Goal: Find specific page/section: Find specific page/section

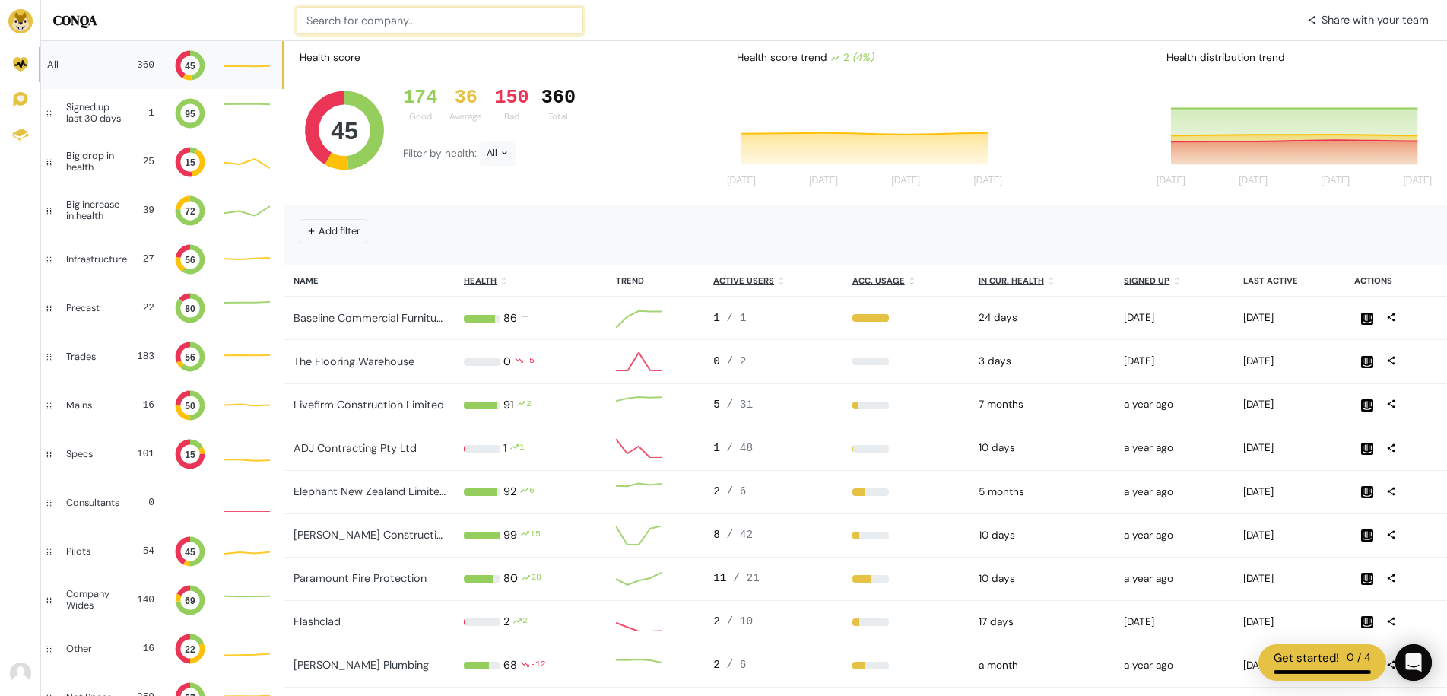
click at [355, 22] on input at bounding box center [439, 20] width 287 height 27
type input "dynamite"
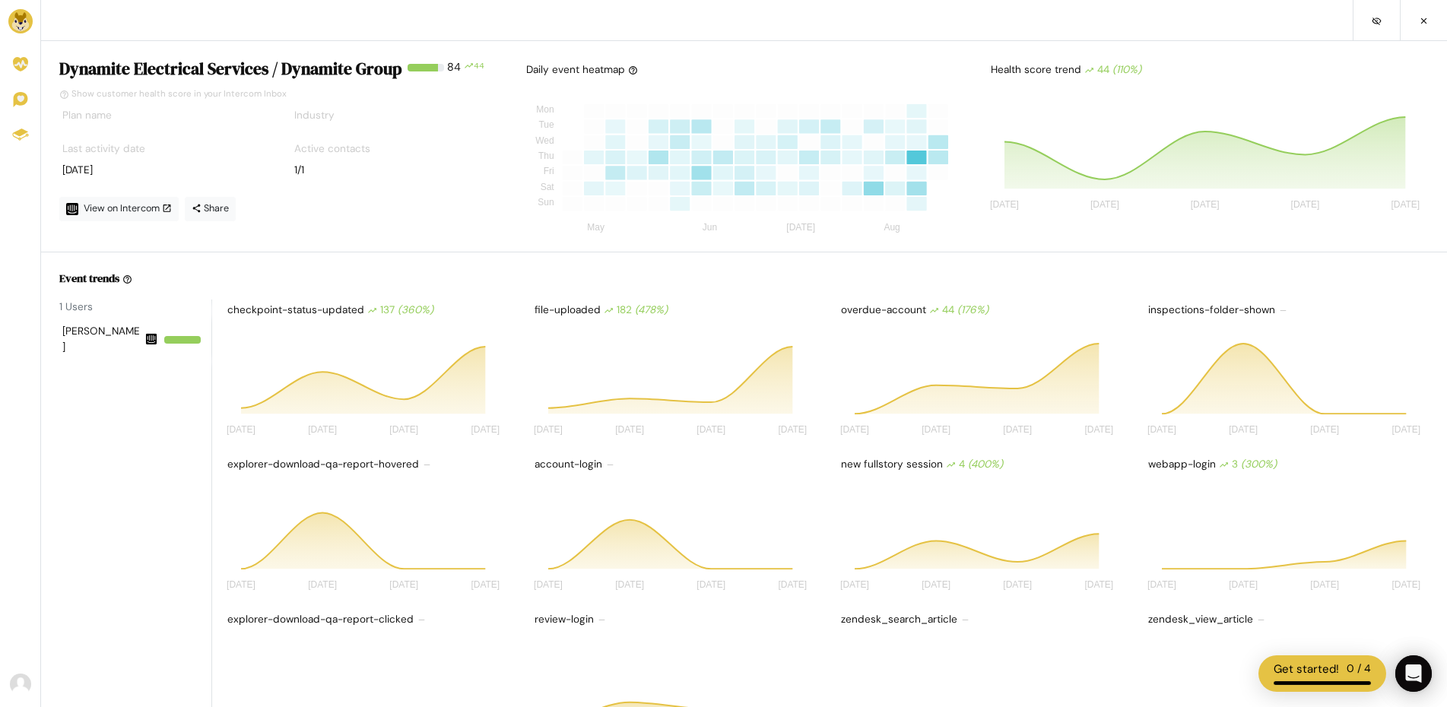
click at [182, 27] on nav at bounding box center [744, 20] width 1406 height 41
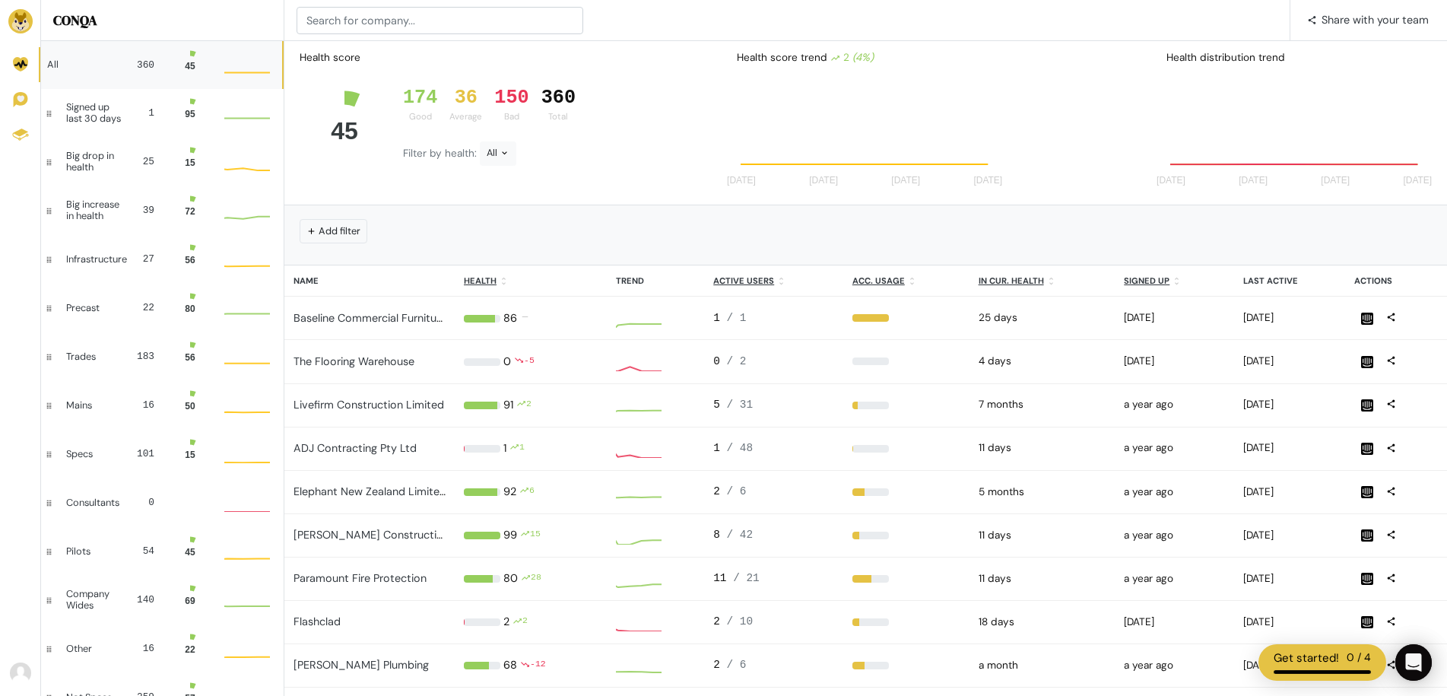
scroll to position [30, 34]
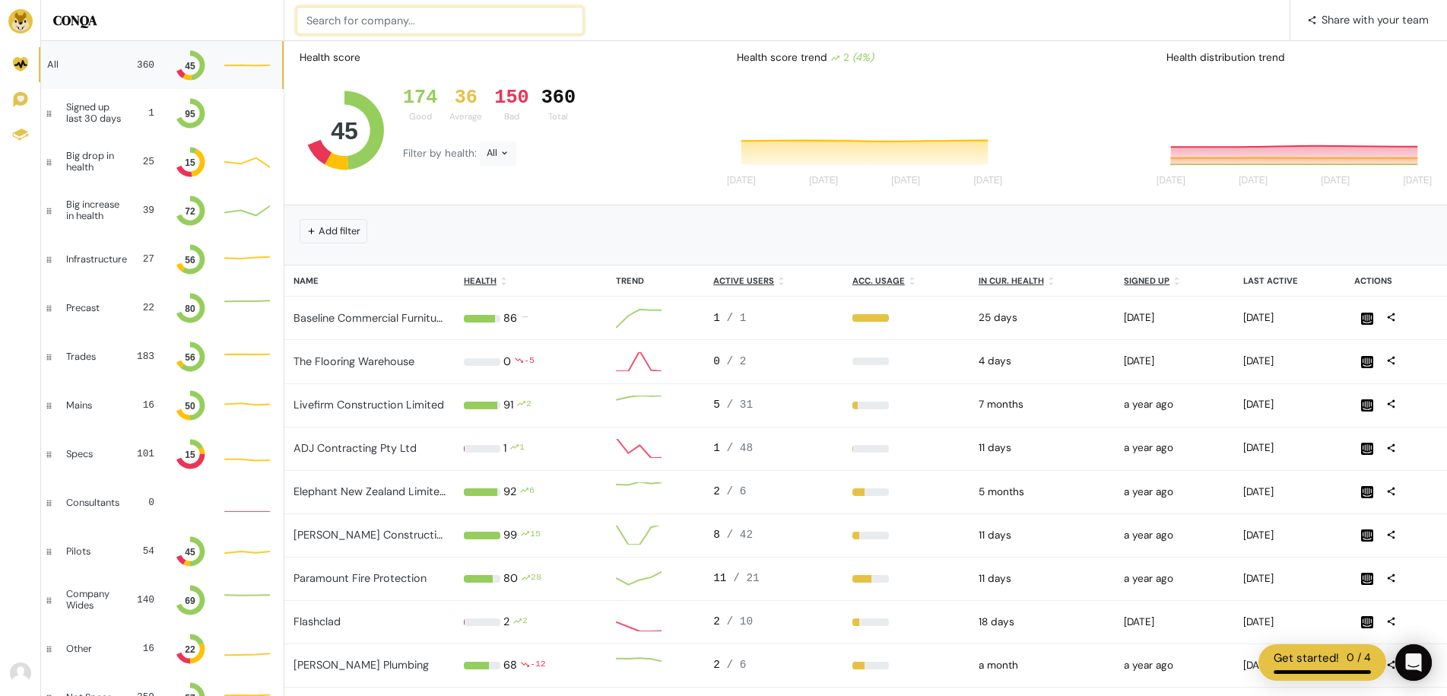
click at [346, 30] on input at bounding box center [439, 20] width 287 height 27
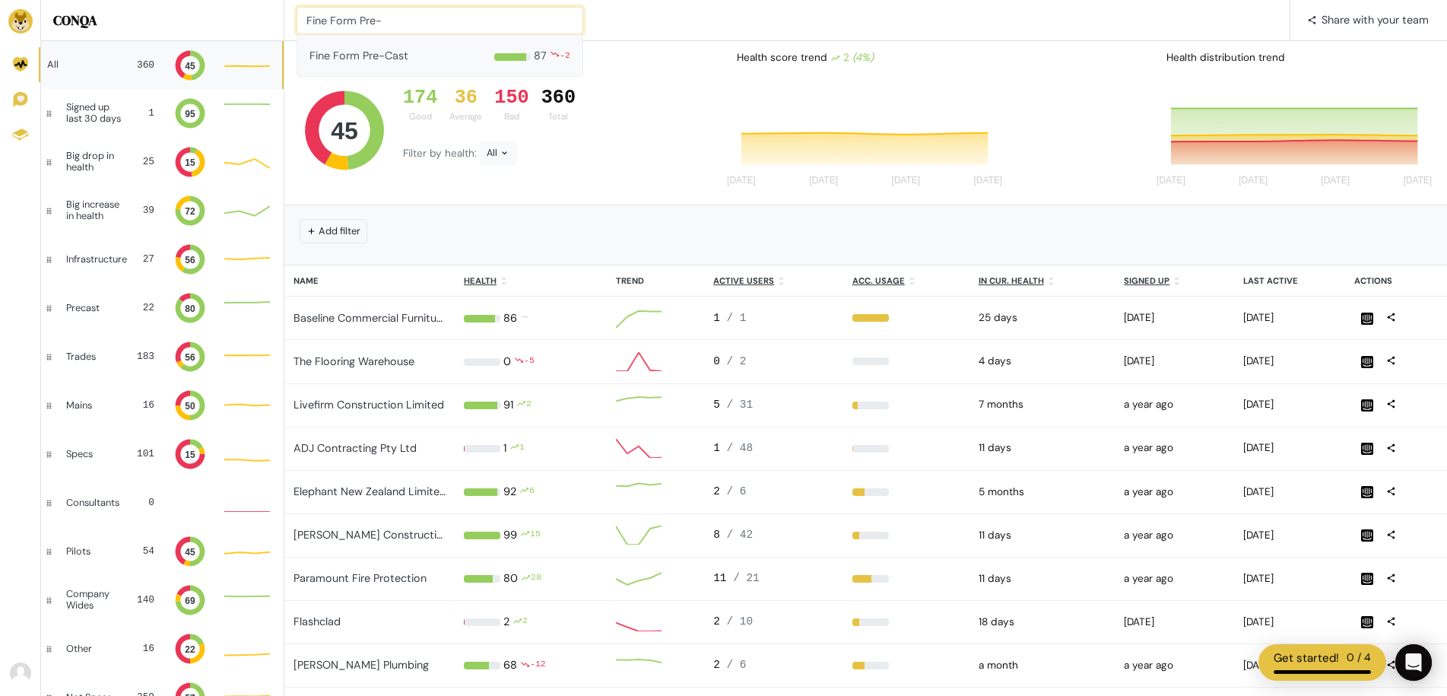
type input "Fine Form Pre-"
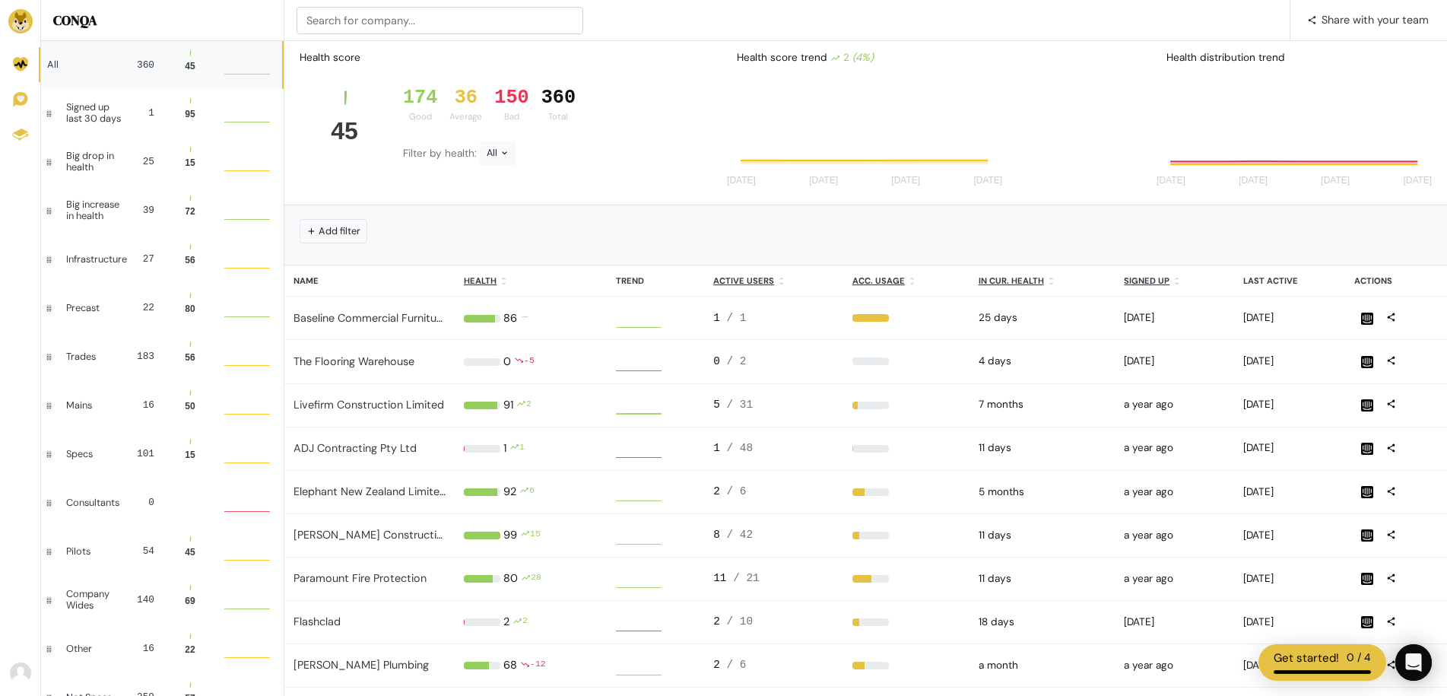
scroll to position [30, 34]
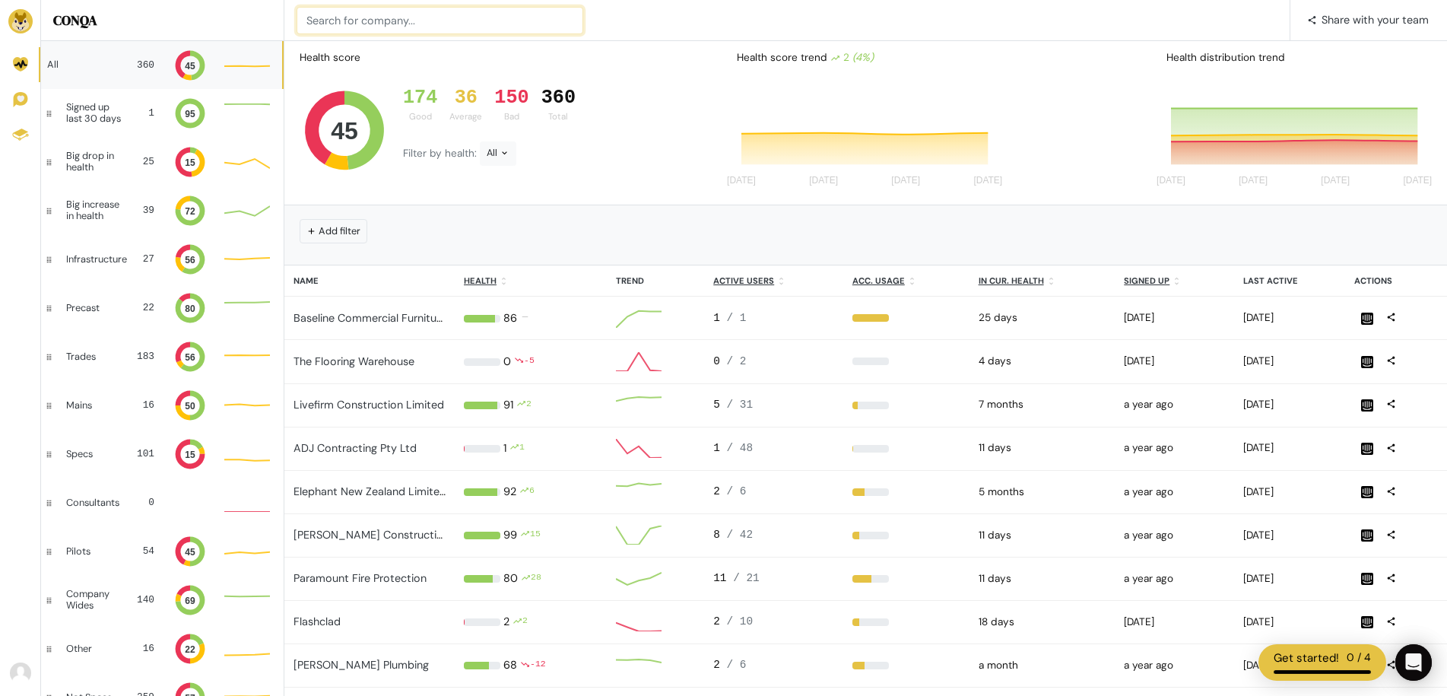
click at [327, 21] on input at bounding box center [439, 20] width 287 height 27
type input "MACA"
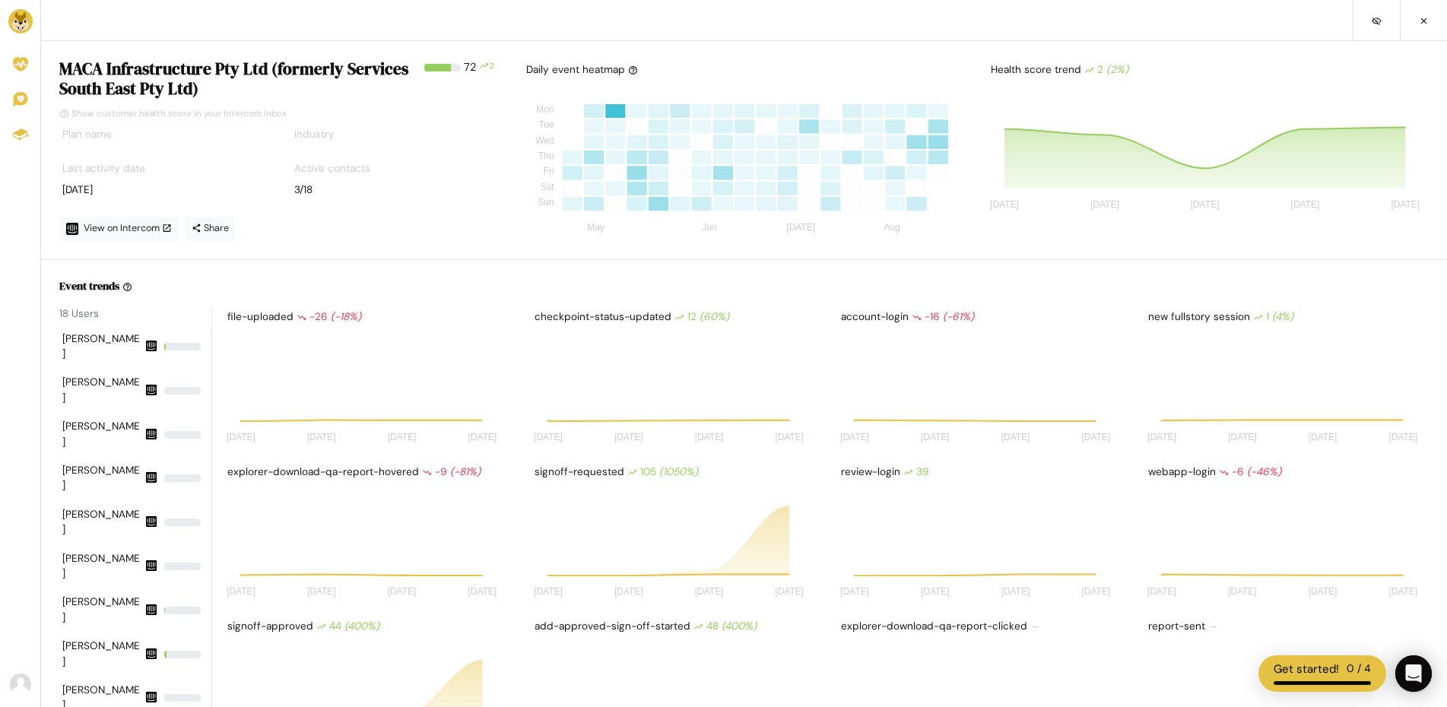
scroll to position [122, 270]
